Goal: Task Accomplishment & Management: Complete application form

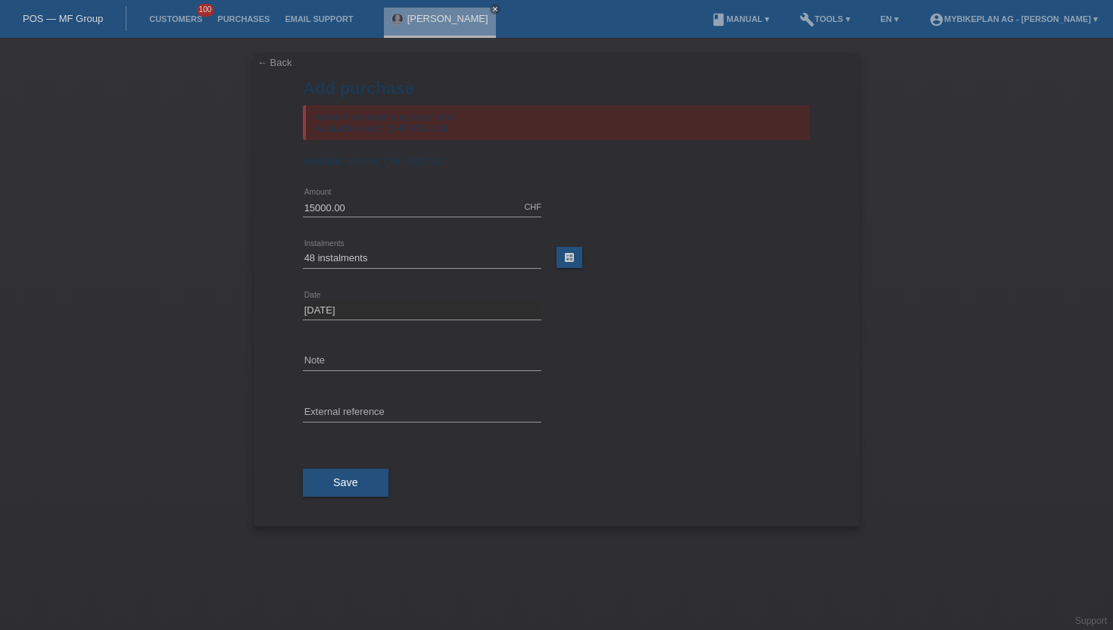
select select "488"
click at [179, 16] on link "Customers" at bounding box center [176, 18] width 68 height 9
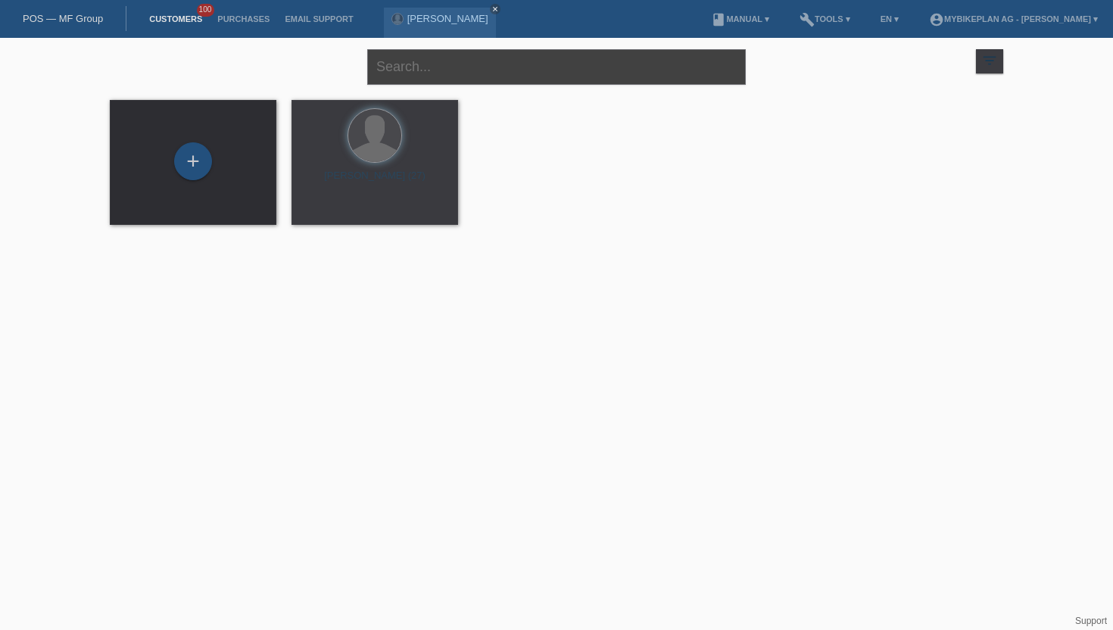
click at [432, 70] on input "text" at bounding box center [556, 67] width 379 height 36
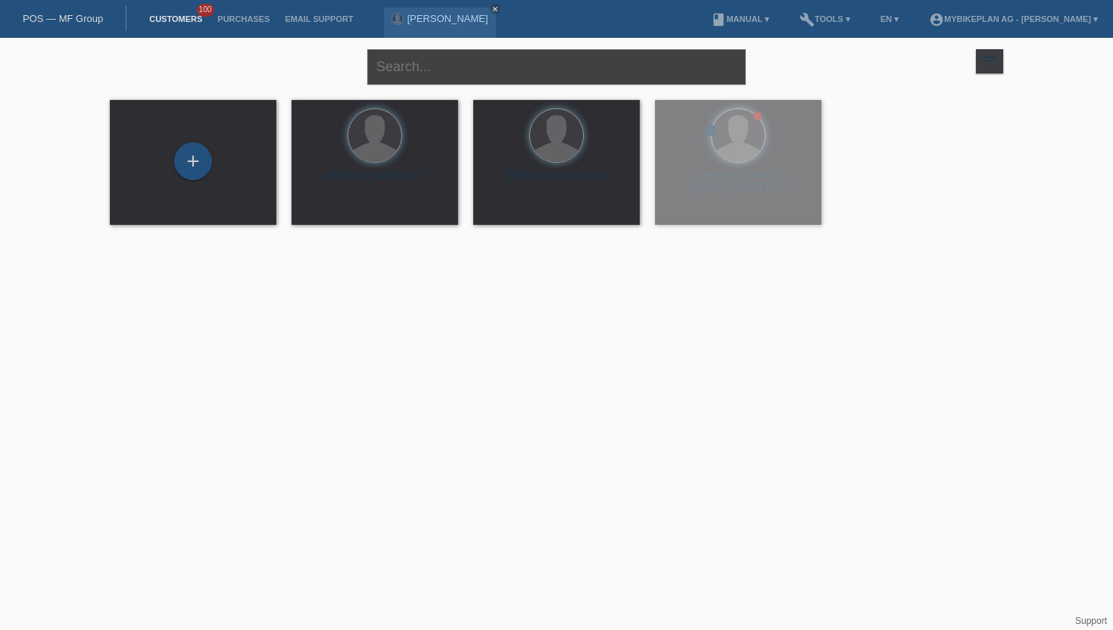
paste input "[PERSON_NAME]"
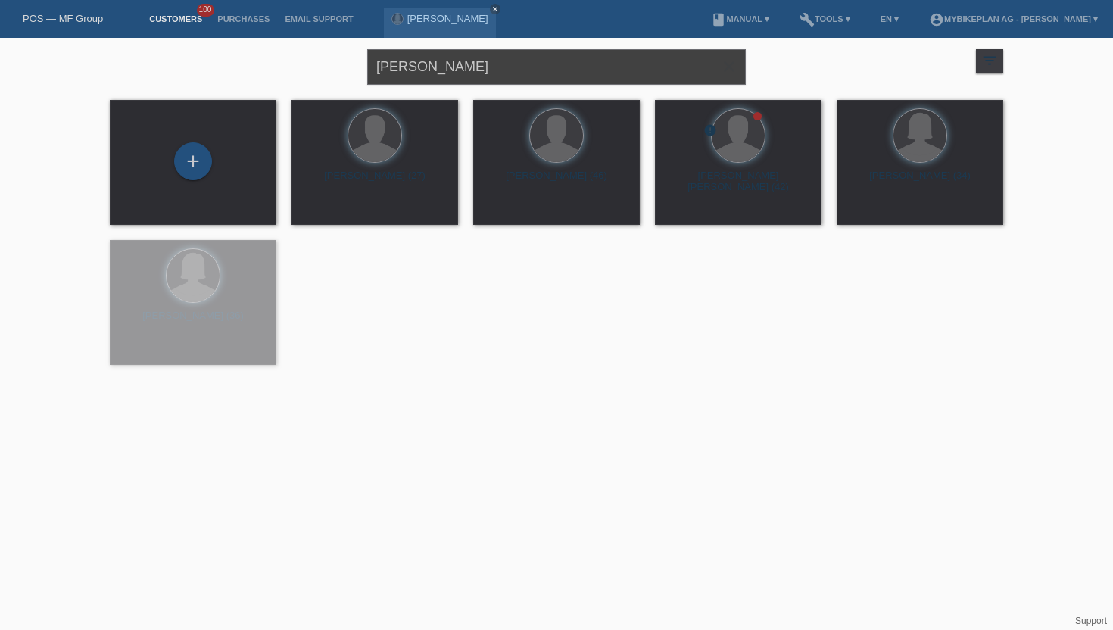
type input "[PERSON_NAME]"
click at [202, 161] on div "+" at bounding box center [193, 161] width 38 height 38
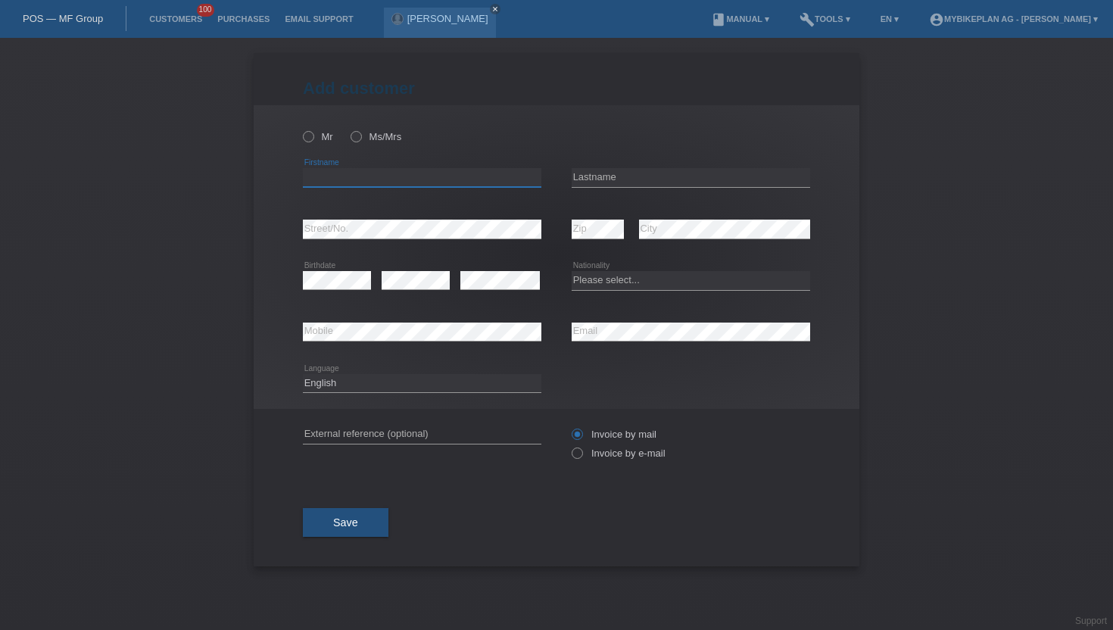
click at [333, 179] on input "text" at bounding box center [422, 177] width 239 height 19
paste input "[PERSON_NAME]"
click at [342, 179] on input "Peter Vajk" at bounding box center [422, 177] width 239 height 19
type input "Peter"
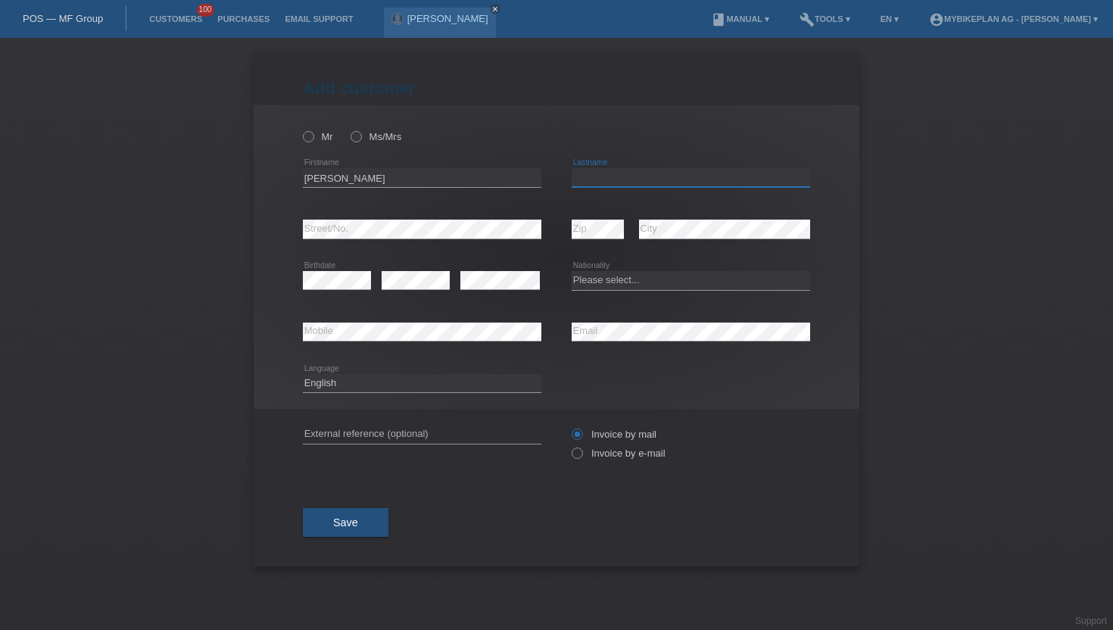
click at [629, 182] on input "text" at bounding box center [691, 177] width 239 height 19
paste input "Vajk"
type input "Vajk"
click at [570, 445] on icon at bounding box center [570, 445] width 0 height 0
click at [576, 454] on input "Invoice by e-mail" at bounding box center [577, 457] width 10 height 19
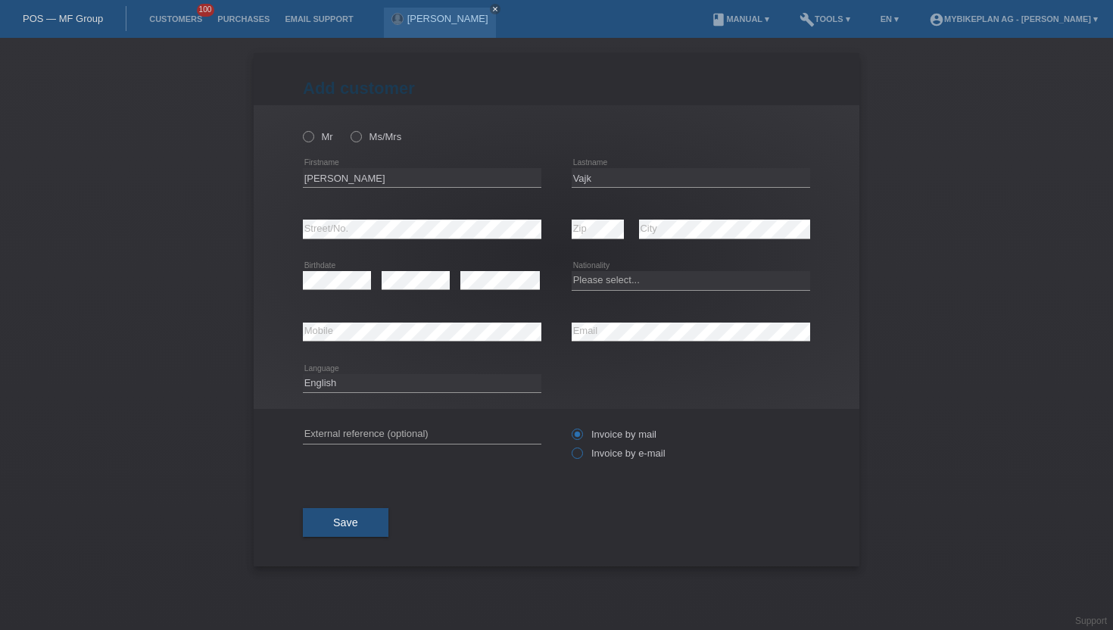
radio input "true"
click at [601, 279] on select "Please select... Switzerland Austria Germany Liechtenstein ------------ Afghani…" at bounding box center [691, 280] width 239 height 18
select select "CH"
click at [572, 272] on select "Please select... Switzerland Austria Germany Liechtenstein ------------ Afghani…" at bounding box center [691, 280] width 239 height 18
click at [389, 382] on select "Deutsch Français Italiano English" at bounding box center [422, 383] width 239 height 18
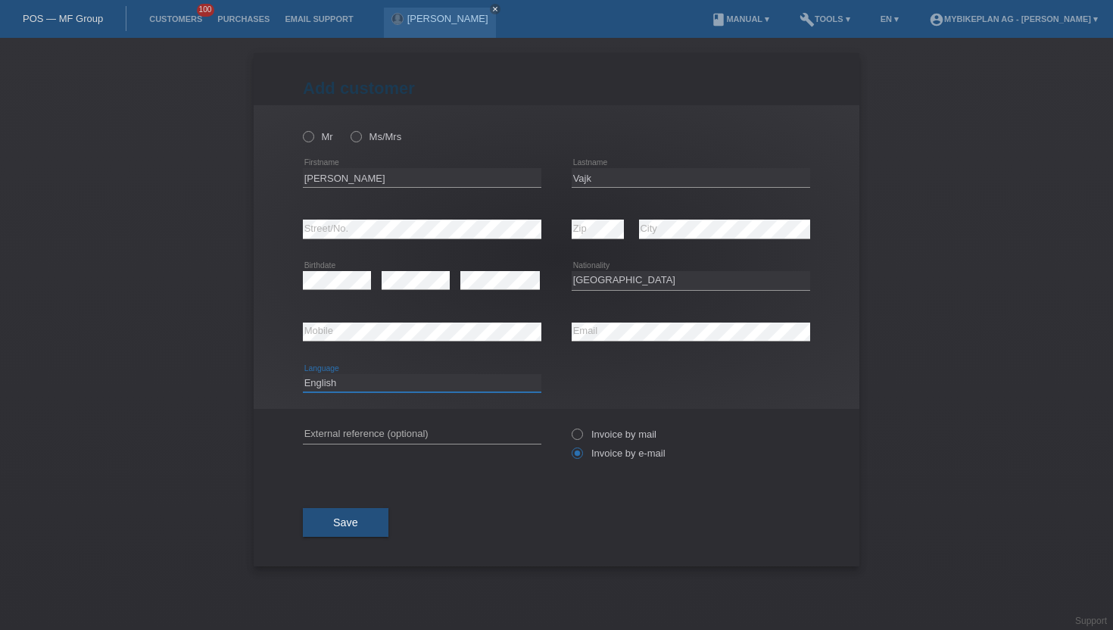
select select "de"
click at [303, 374] on select "Deutsch Français Italiano English" at bounding box center [422, 383] width 239 height 18
click at [301, 129] on icon at bounding box center [301, 129] width 0 height 0
click at [311, 141] on input "Mr" at bounding box center [308, 136] width 10 height 10
radio input "true"
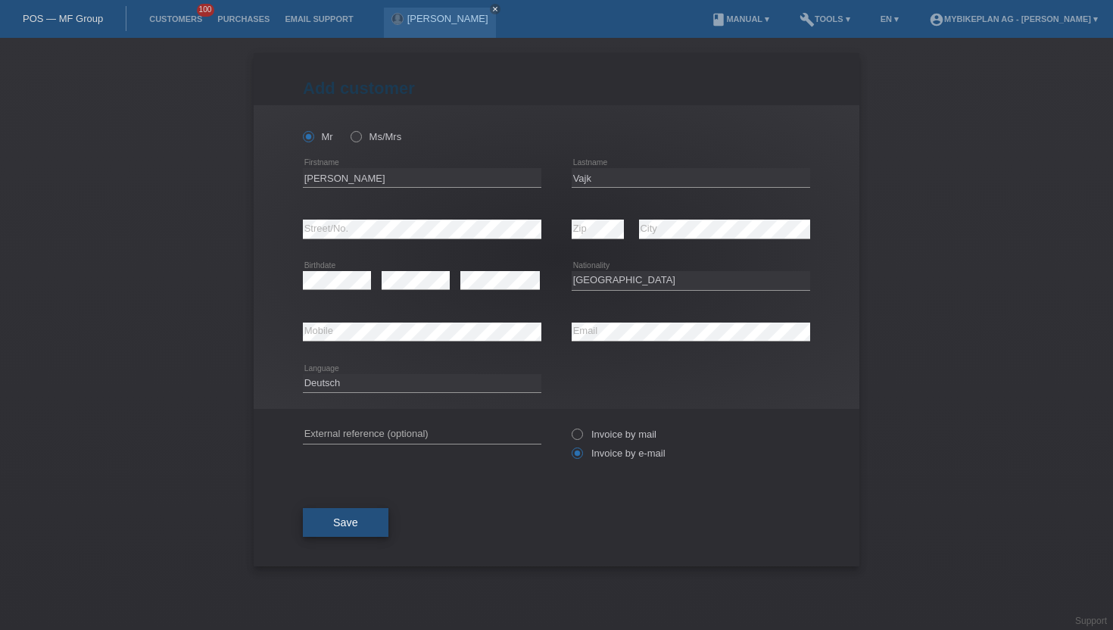
click at [350, 529] on span "Save" at bounding box center [345, 522] width 25 height 12
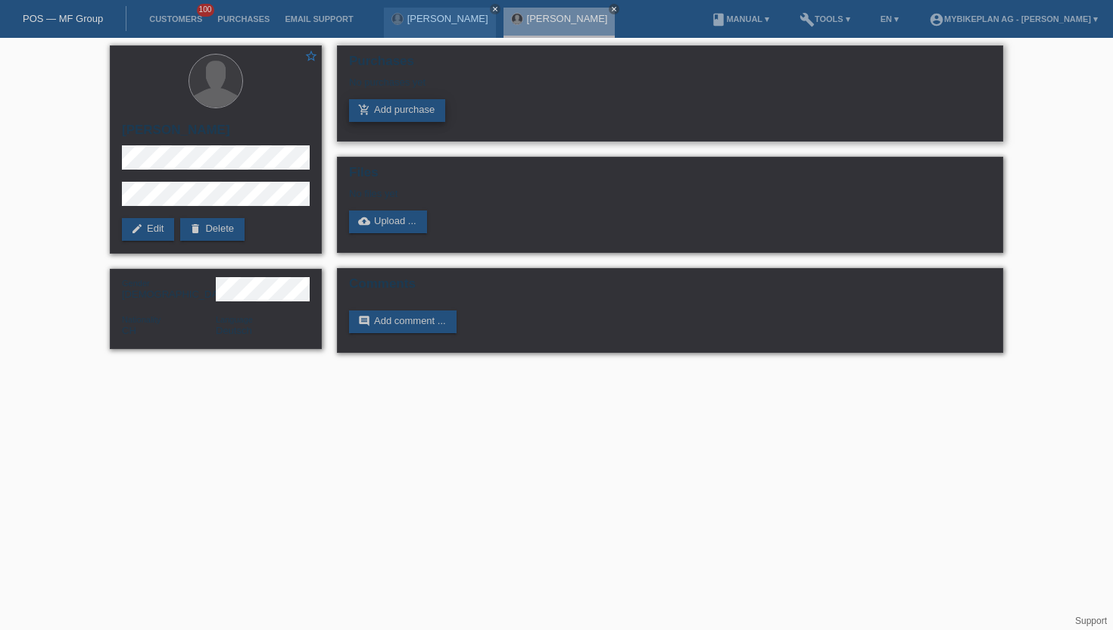
click at [385, 111] on link "add_shopping_cart Add purchase" at bounding box center [397, 110] width 96 height 23
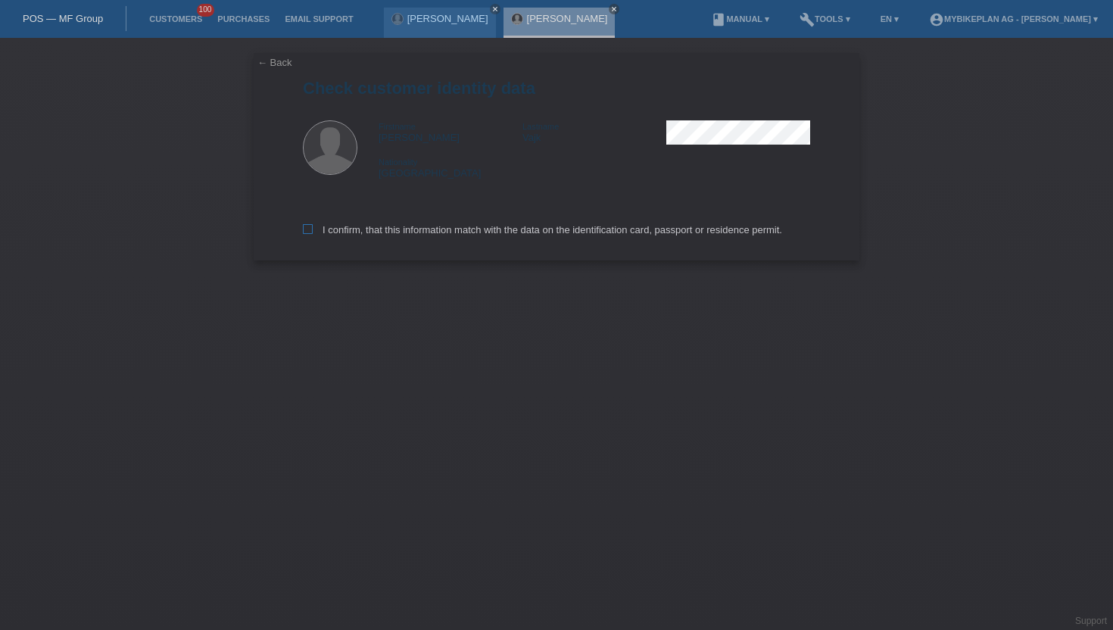
click at [307, 233] on icon at bounding box center [308, 229] width 10 height 10
click at [307, 233] on input "I confirm, that this information match with the data on the identification card…" at bounding box center [308, 229] width 10 height 10
checkbox input "true"
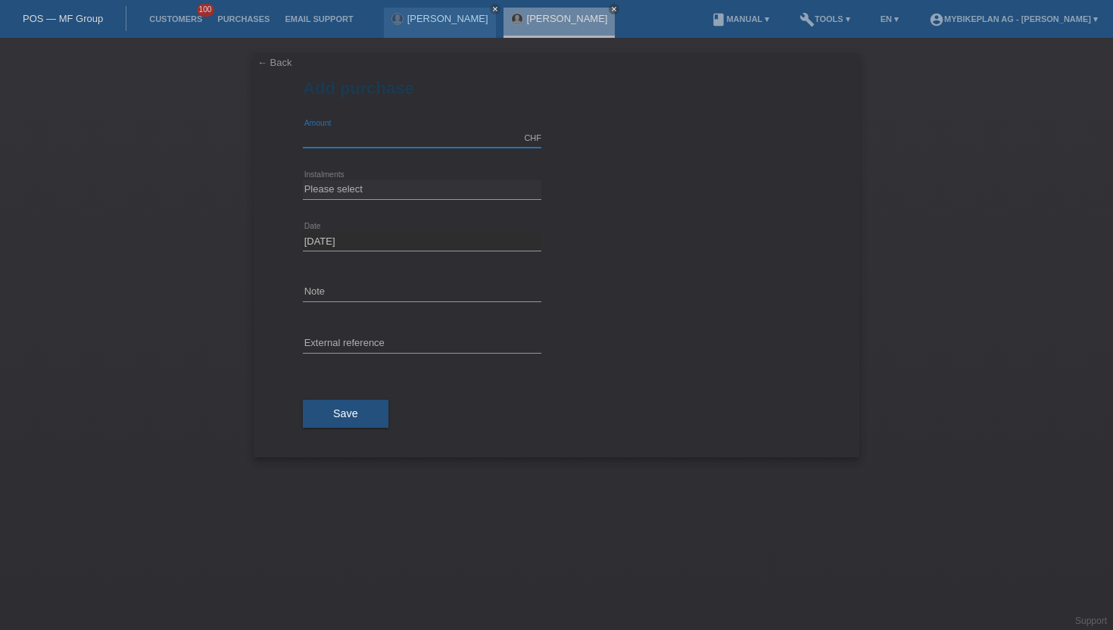
click at [349, 139] on input "text" at bounding box center [422, 138] width 239 height 19
type input "15000.00"
click at [350, 188] on select "Please select 6 instalments 12 instalments 18 instalments 24 instalments 36 ins…" at bounding box center [422, 189] width 239 height 18
select select "488"
click at [303, 180] on select "Please select 6 instalments 12 instalments 18 instalments 24 instalments 36 ins…" at bounding box center [422, 189] width 239 height 18
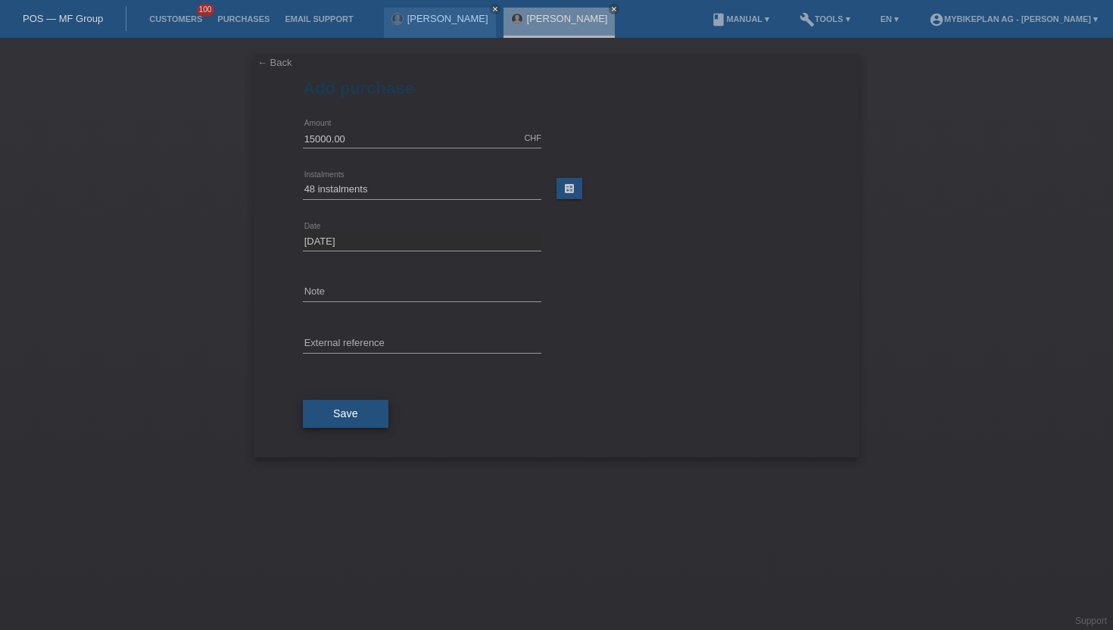
click at [335, 404] on button "Save" at bounding box center [346, 414] width 86 height 29
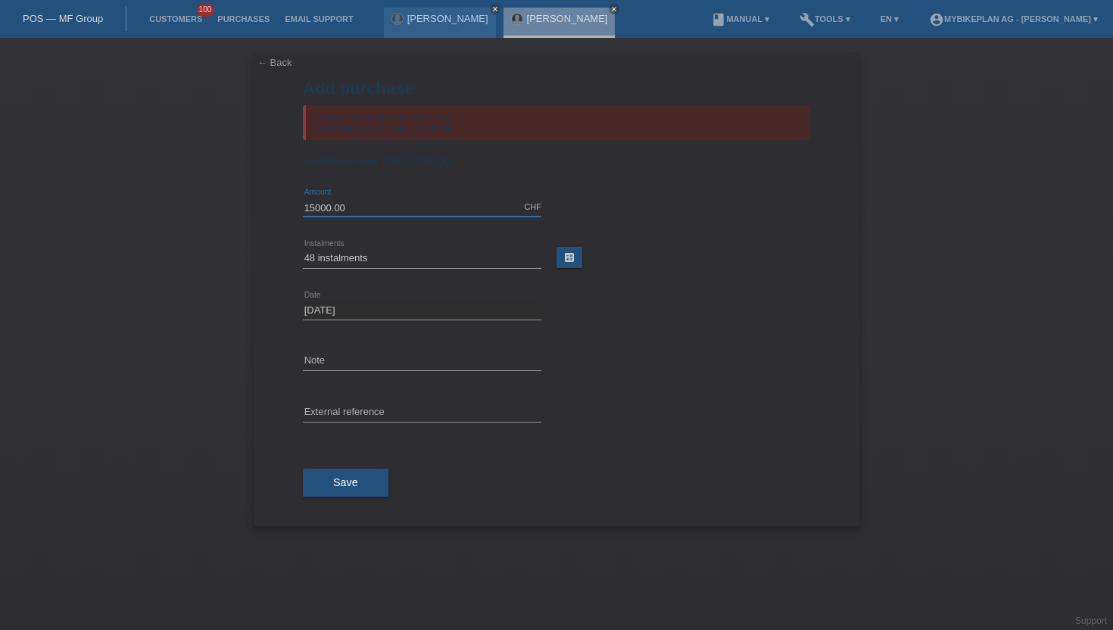
click at [350, 207] on input "15000.00" at bounding box center [422, 207] width 239 height 19
type input "13000.00"
click at [334, 480] on span "Save" at bounding box center [345, 482] width 25 height 12
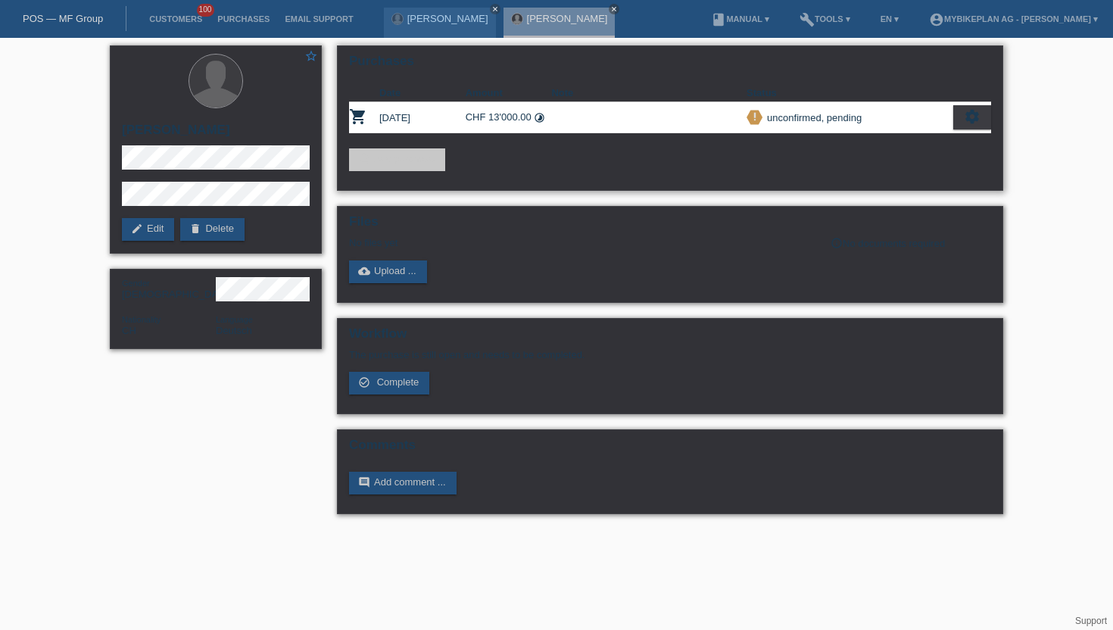
click at [969, 114] on icon "settings" at bounding box center [972, 116] width 17 height 17
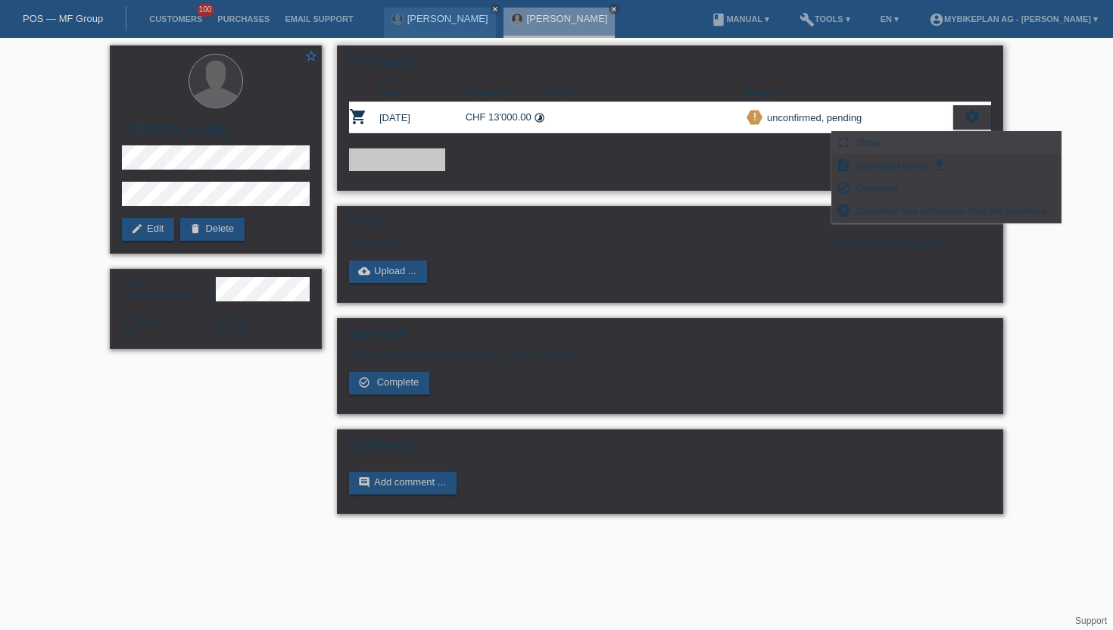
click at [852, 139] on div "fullscreen Show" at bounding box center [946, 143] width 229 height 23
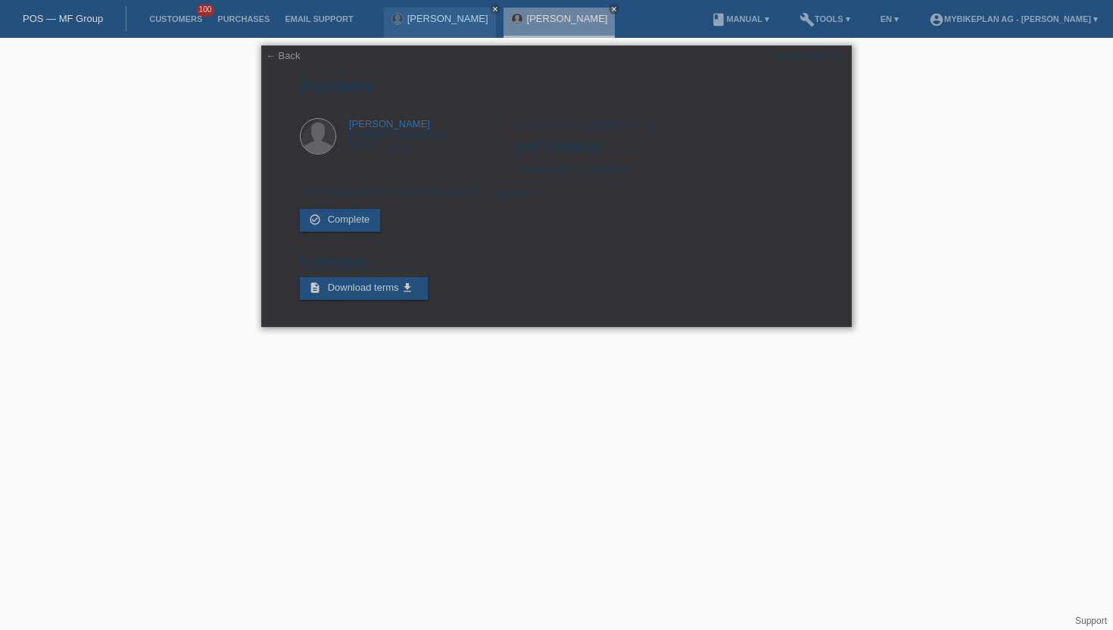
click at [826, 57] on div "POSP00027703" at bounding box center [810, 55] width 71 height 11
copy div "POSP00027703"
